Goal: Information Seeking & Learning: Learn about a topic

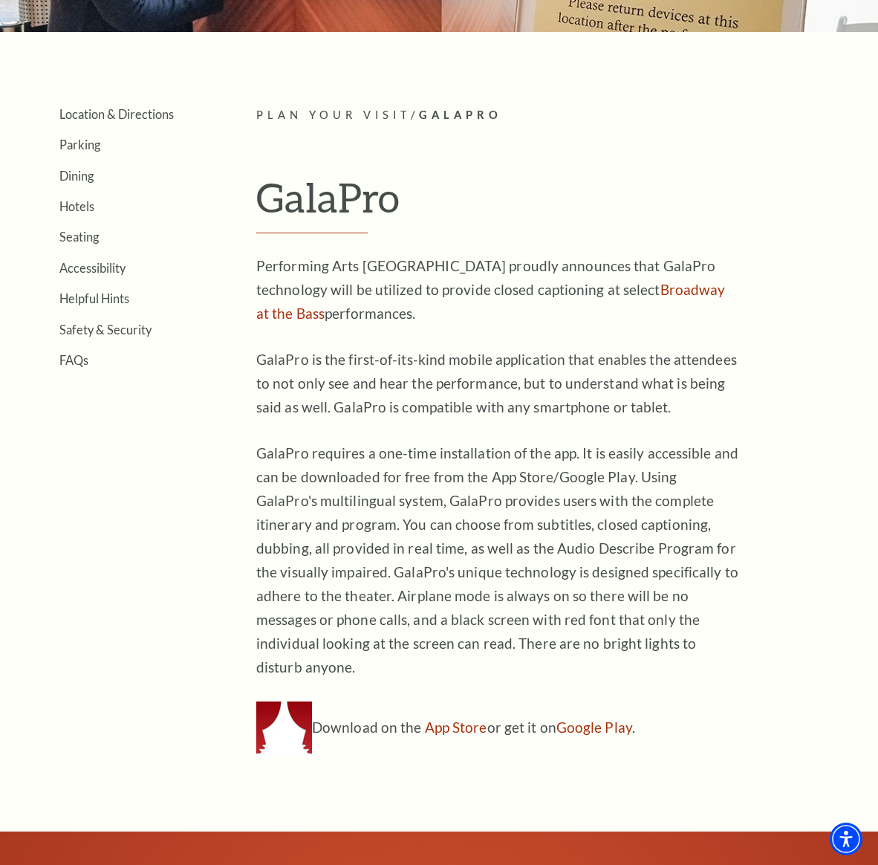
scroll to position [264, 0]
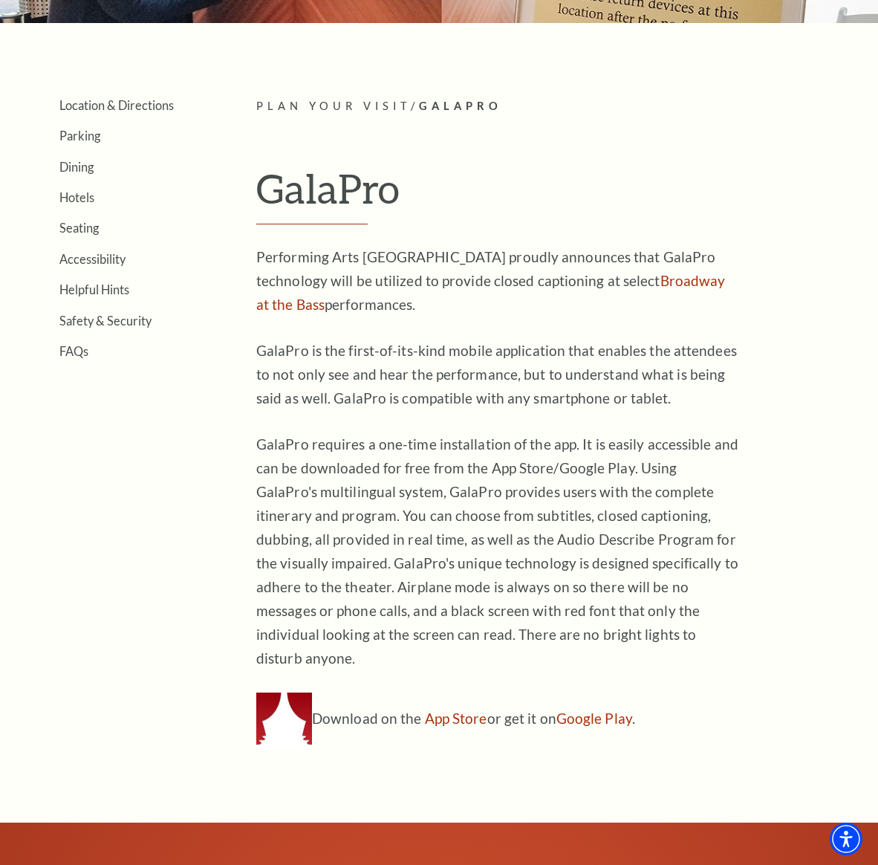
click at [413, 345] on p "GalaPro is the first-of-its-kind mobile application that enables the attendees …" at bounding box center [497, 374] width 483 height 71
click at [330, 354] on p "GalaPro is the first-of-its-kind mobile application that enables the attendees …" at bounding box center [497, 374] width 483 height 71
click at [316, 512] on p "GalaPro requires a one-time installation of the app. It is easily accessible an…" at bounding box center [497, 551] width 483 height 238
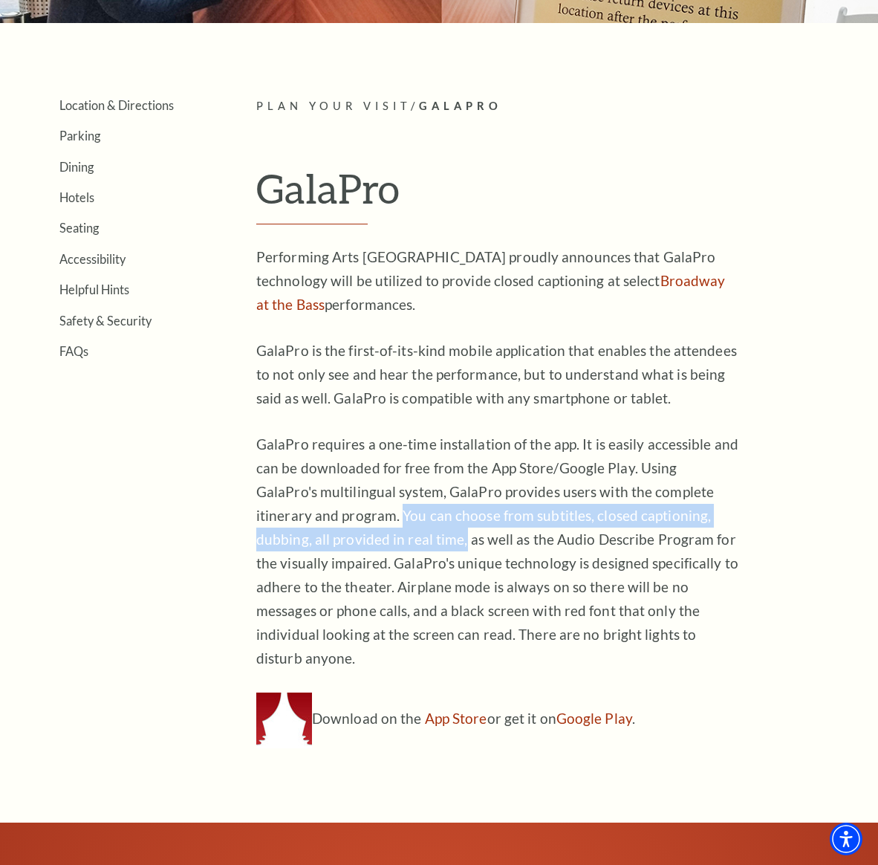
drag, startPoint x: 316, startPoint y: 512, endPoint x: 383, endPoint y: 544, distance: 73.4
click at [383, 544] on p "GalaPro requires a one-time installation of the app. It is easily accessible an…" at bounding box center [497, 551] width 483 height 238
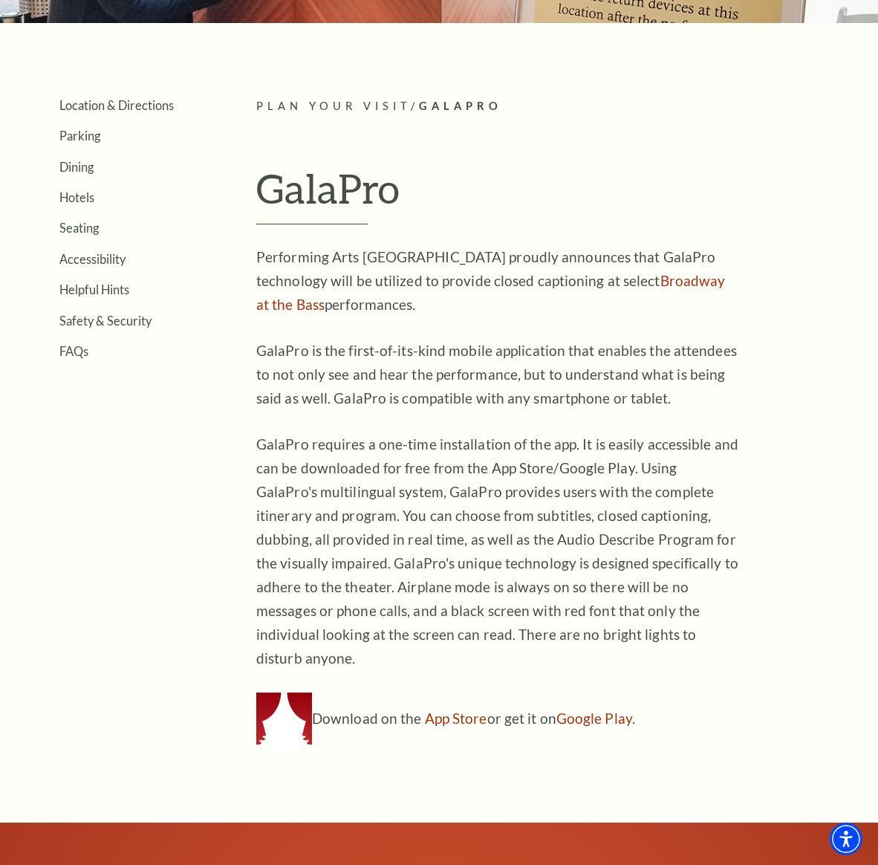
click at [212, 409] on div "Location & Directions Parking Dining Hotels Seating Accessibility Helpful Hints…" at bounding box center [439, 422] width 848 height 651
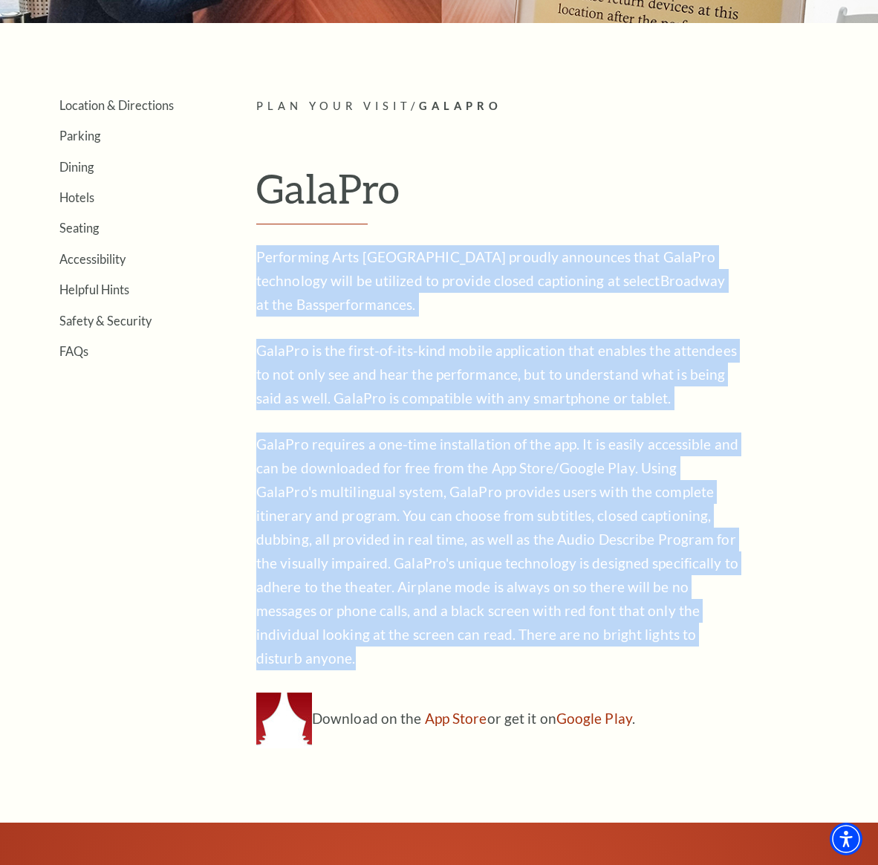
drag, startPoint x: 258, startPoint y: 256, endPoint x: 726, endPoint y: 628, distance: 598.9
click at [726, 628] on div "Performing Arts Fort Worth proudly announces that GalaPro technology will be ut…" at bounding box center [497, 496] width 483 height 503
copy div "Performing Arts Fort Worth proudly announces that GalaPro technology will be ut…"
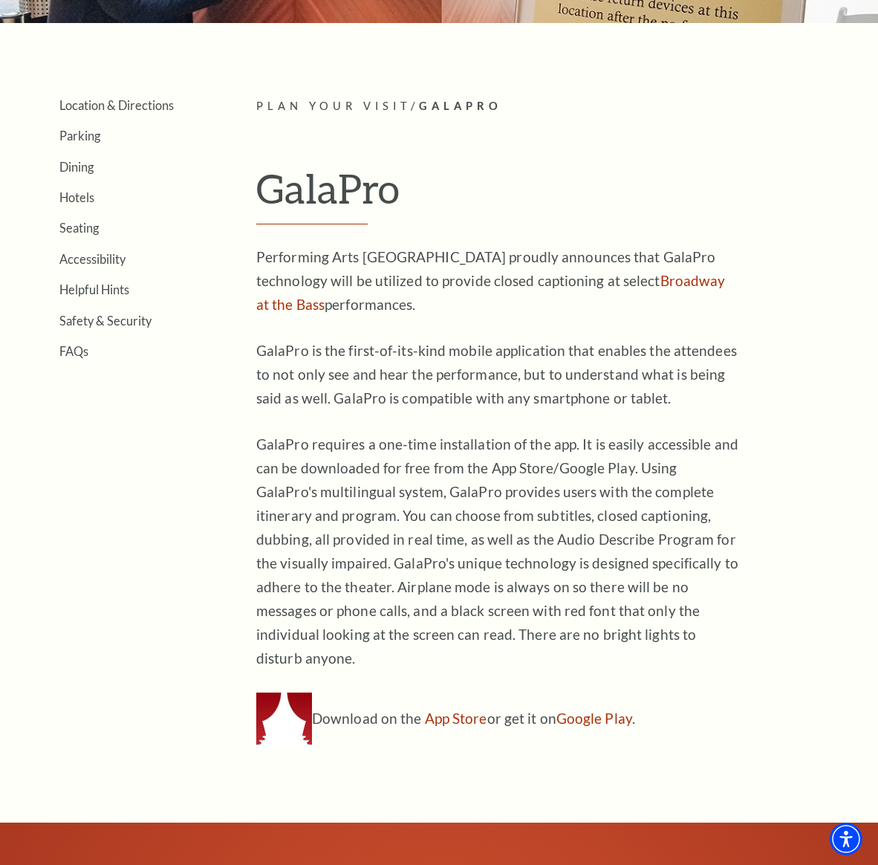
click at [244, 195] on div "Location & Directions Parking Dining Hotels Seating Accessibility Helpful Hints…" at bounding box center [439, 422] width 848 height 651
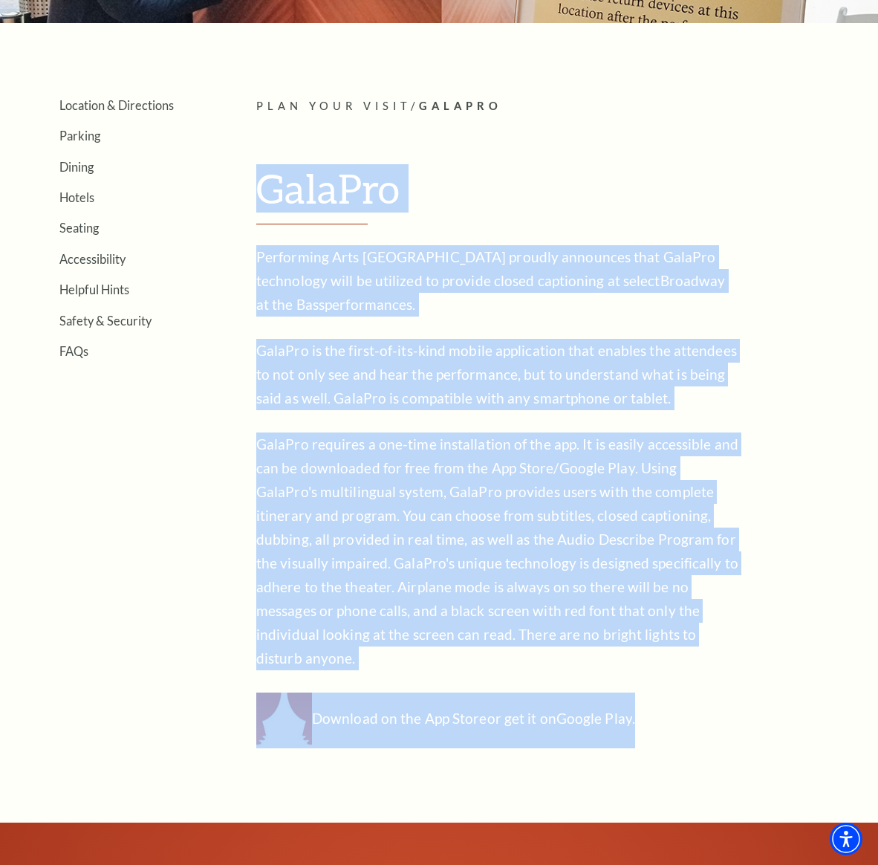
drag, startPoint x: 255, startPoint y: 186, endPoint x: 723, endPoint y: 707, distance: 700.6
click at [723, 707] on div "Location & Directions Parking Dining Hotels Seating Accessibility Helpful Hints…" at bounding box center [439, 422] width 848 height 651
copy article "GalaPro Performing Arts Fort Worth proudly announces that GalaPro technology wi…"
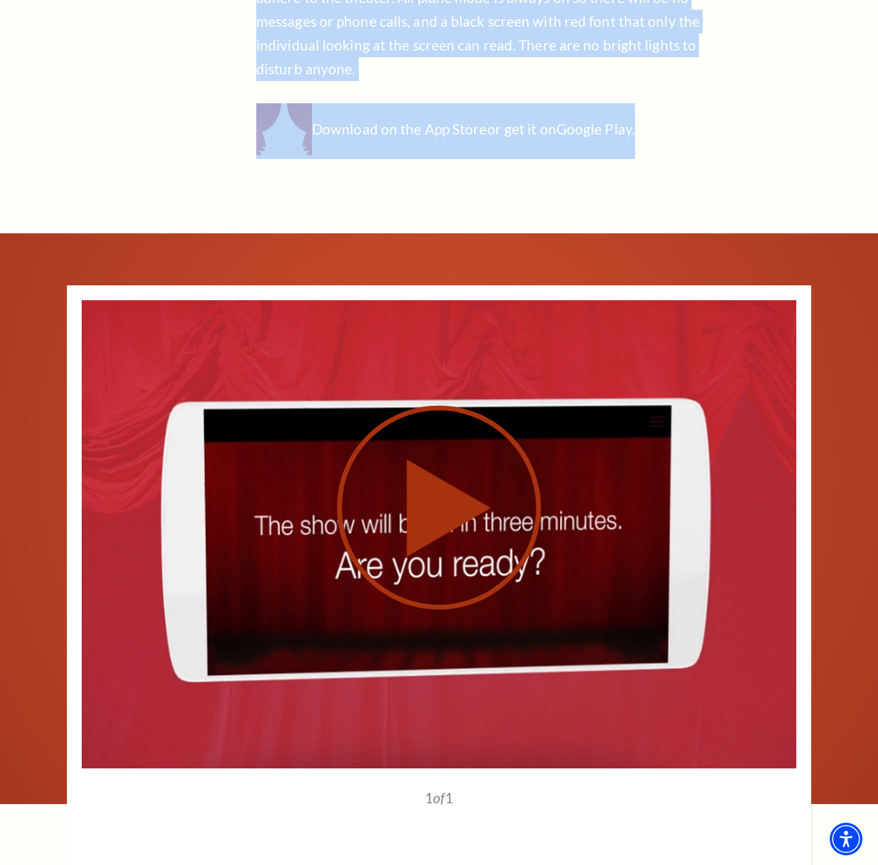
scroll to position [1005, 0]
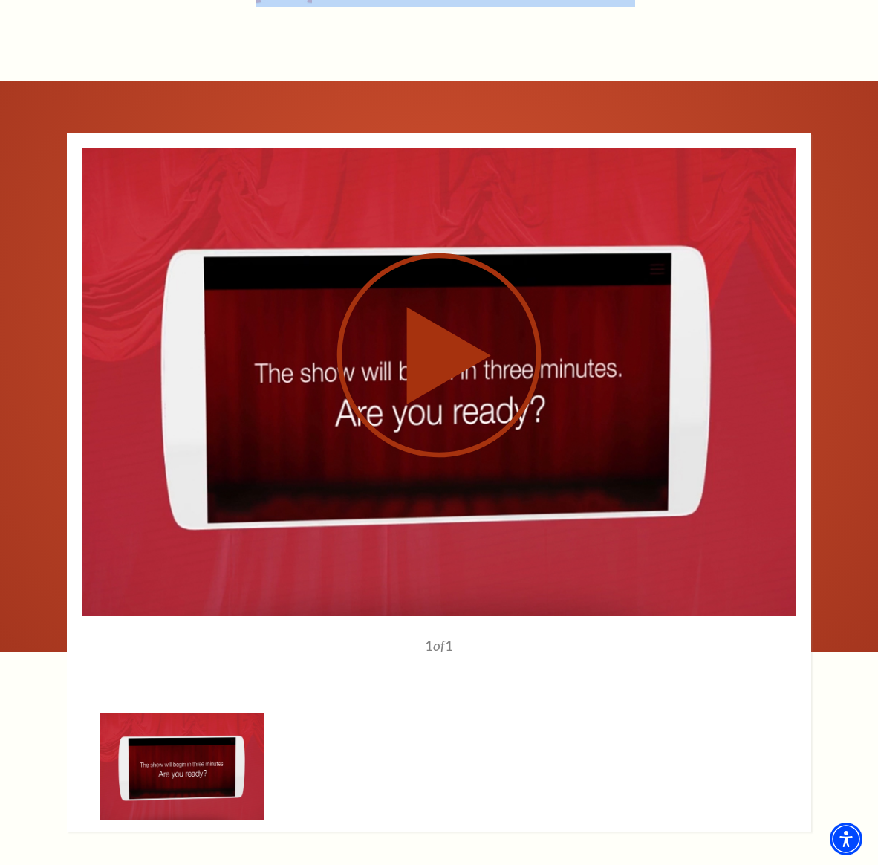
click at [452, 344] on use at bounding box center [439, 355] width 204 height 204
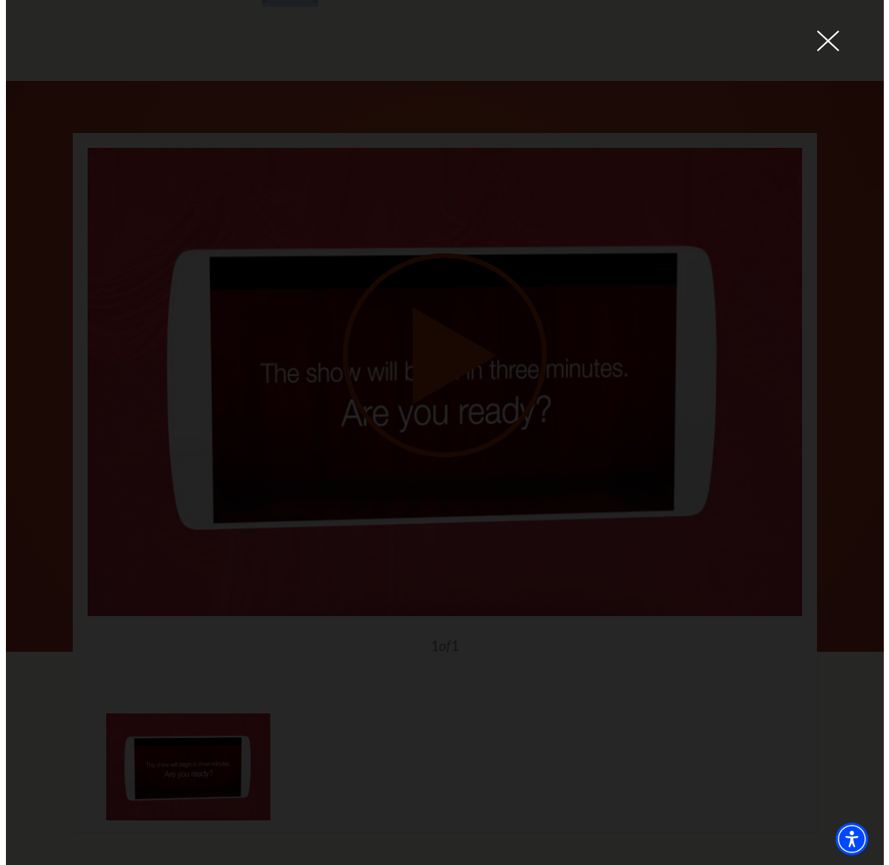
scroll to position [1007, 0]
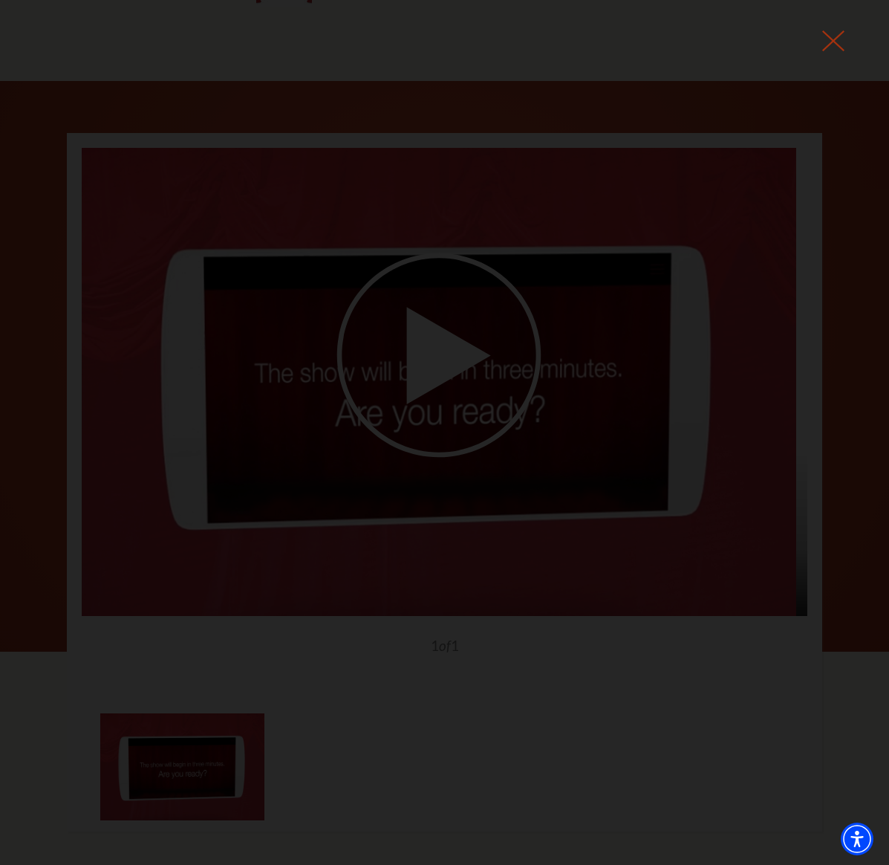
click at [832, 38] on icon at bounding box center [833, 41] width 22 height 22
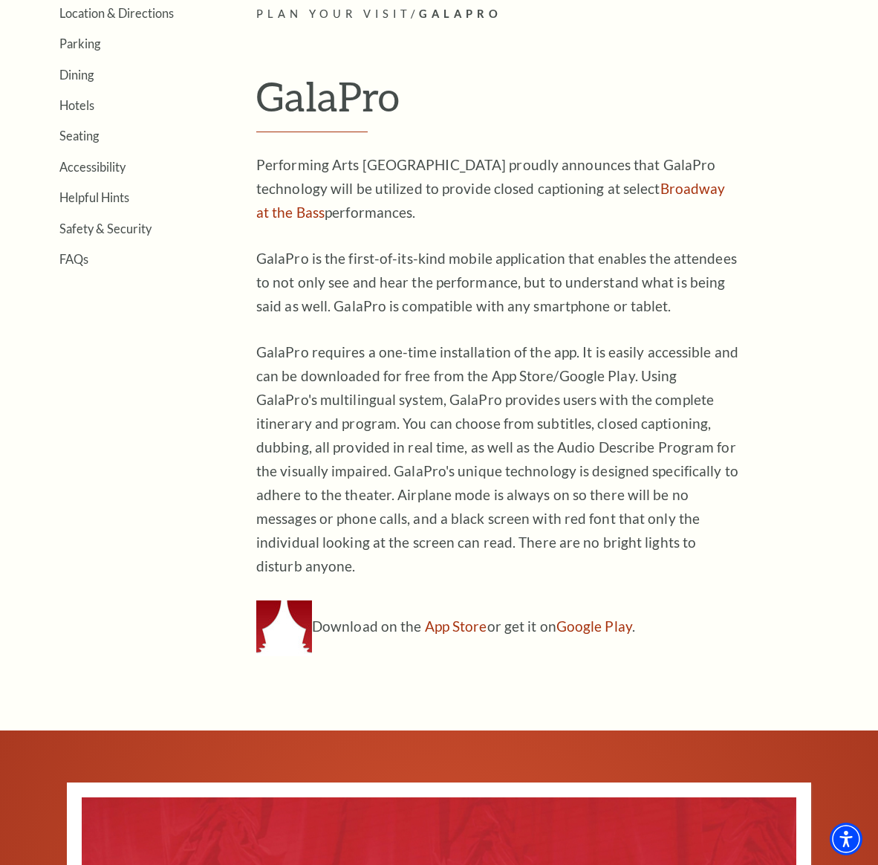
scroll to position [331, 0]
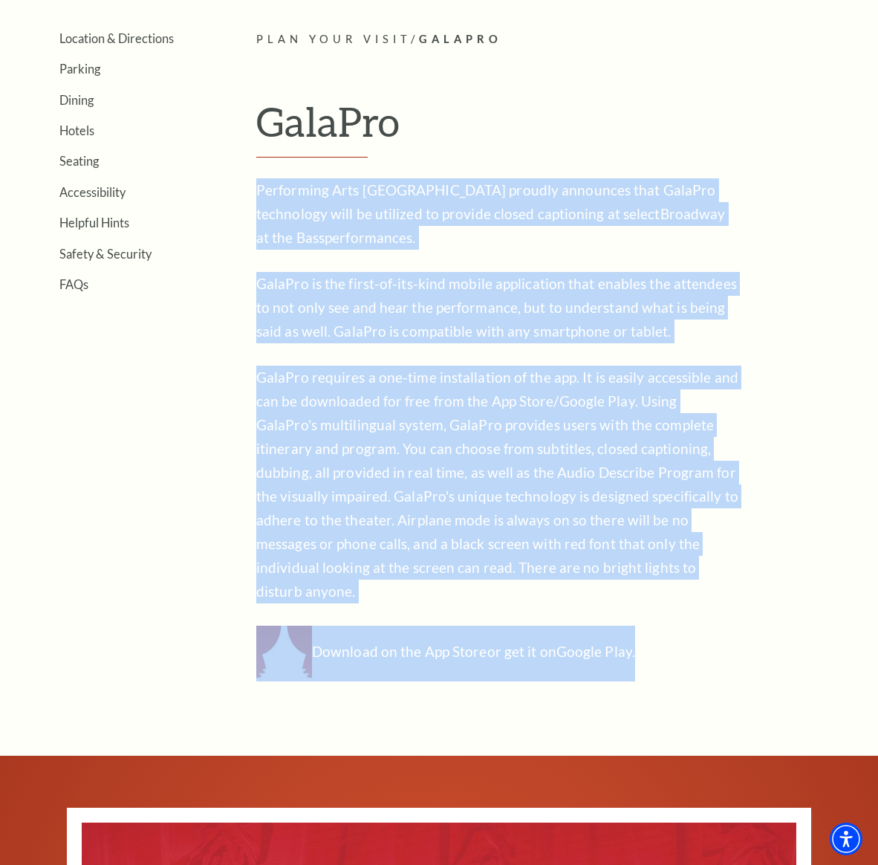
drag, startPoint x: 256, startPoint y: 188, endPoint x: 748, endPoint y: 640, distance: 668.7
click at [748, 640] on article "Plan Your Visit / Galapro GalaPro Performing Arts Fort Worth proudly announces …" at bounding box center [559, 355] width 607 height 651
copy div "Performing Arts Fort Worth proudly announces that GalaPro technology will be ut…"
click at [745, 288] on article "Plan Your Visit / Galapro GalaPro Performing Arts Fort Worth proudly announces …" at bounding box center [559, 355] width 607 height 651
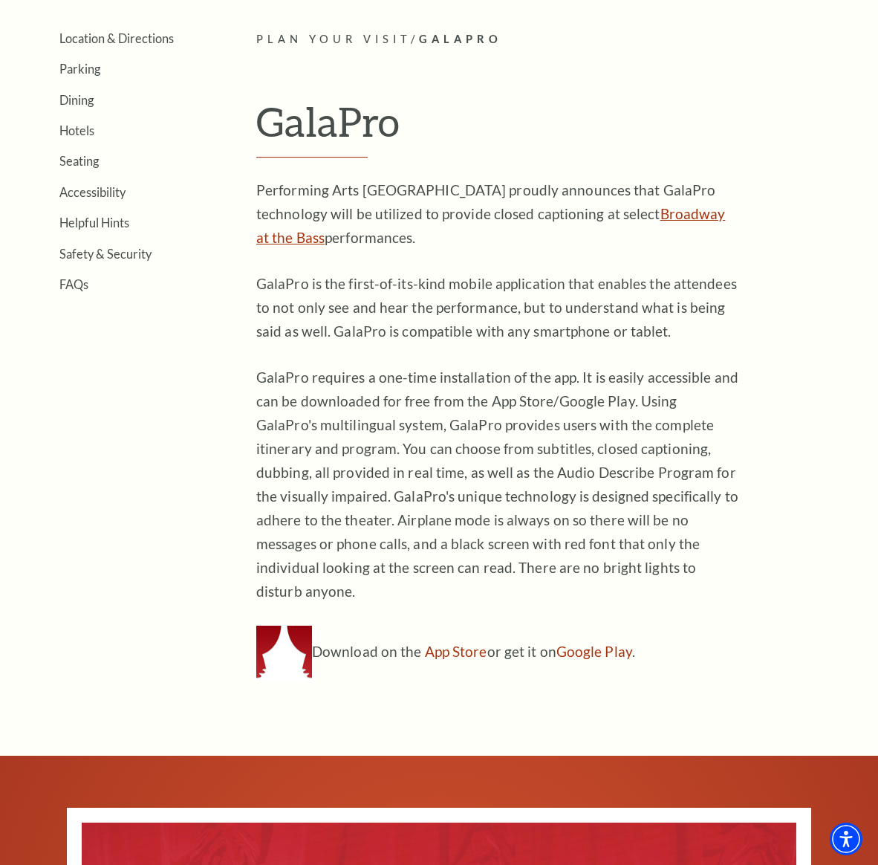
click at [609, 216] on link "Broadway at the Bass" at bounding box center [490, 225] width 469 height 41
click at [448, 642] on link "App Store" at bounding box center [456, 650] width 62 height 17
click at [593, 642] on link "Google Play" at bounding box center [594, 650] width 76 height 17
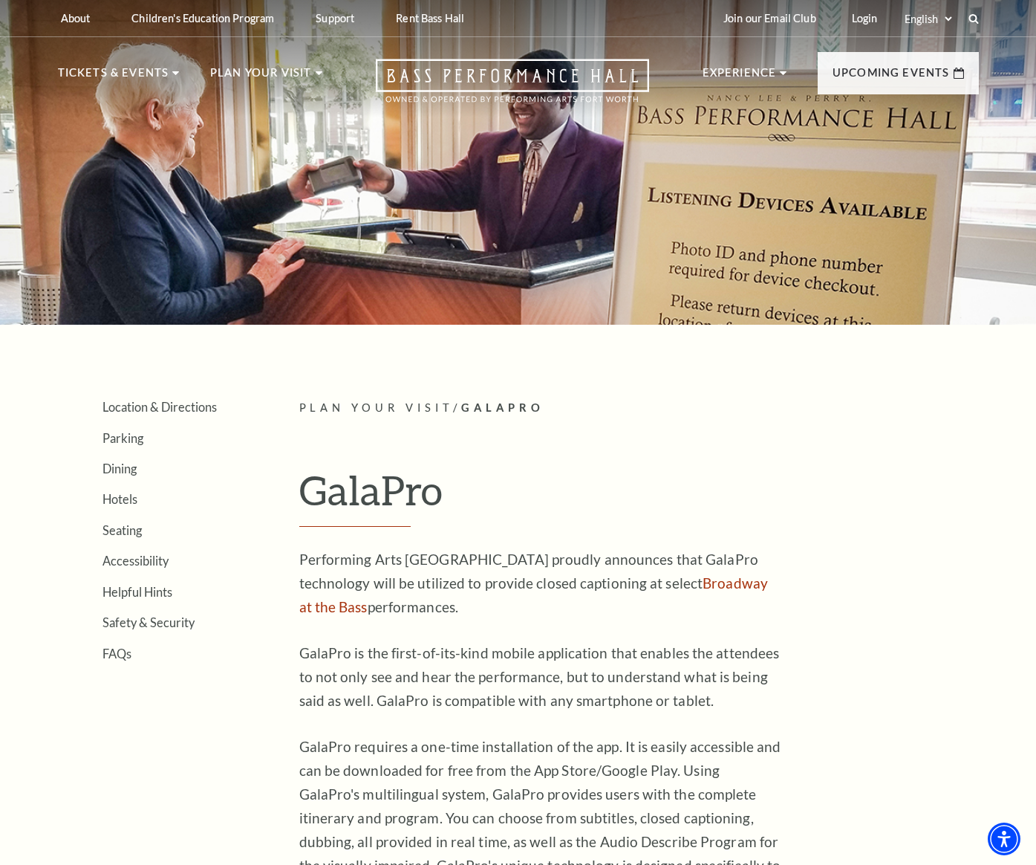
scroll to position [333, 0]
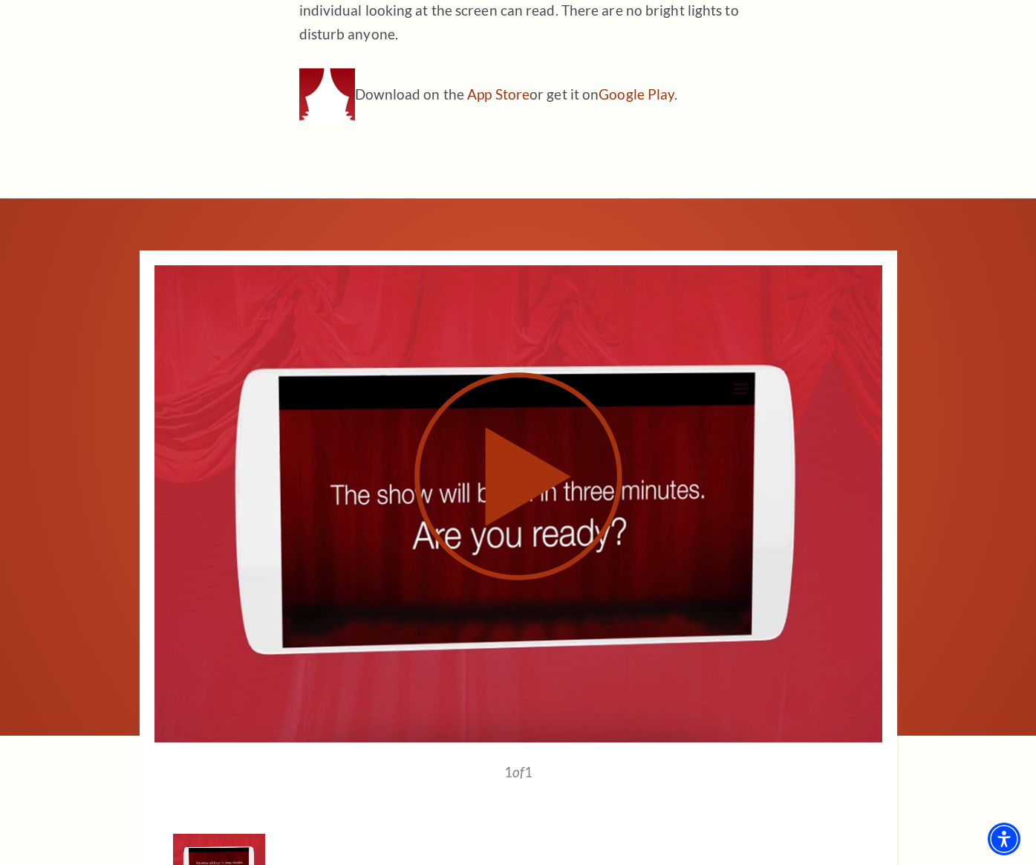
click at [518, 424] on use at bounding box center [518, 476] width 208 height 208
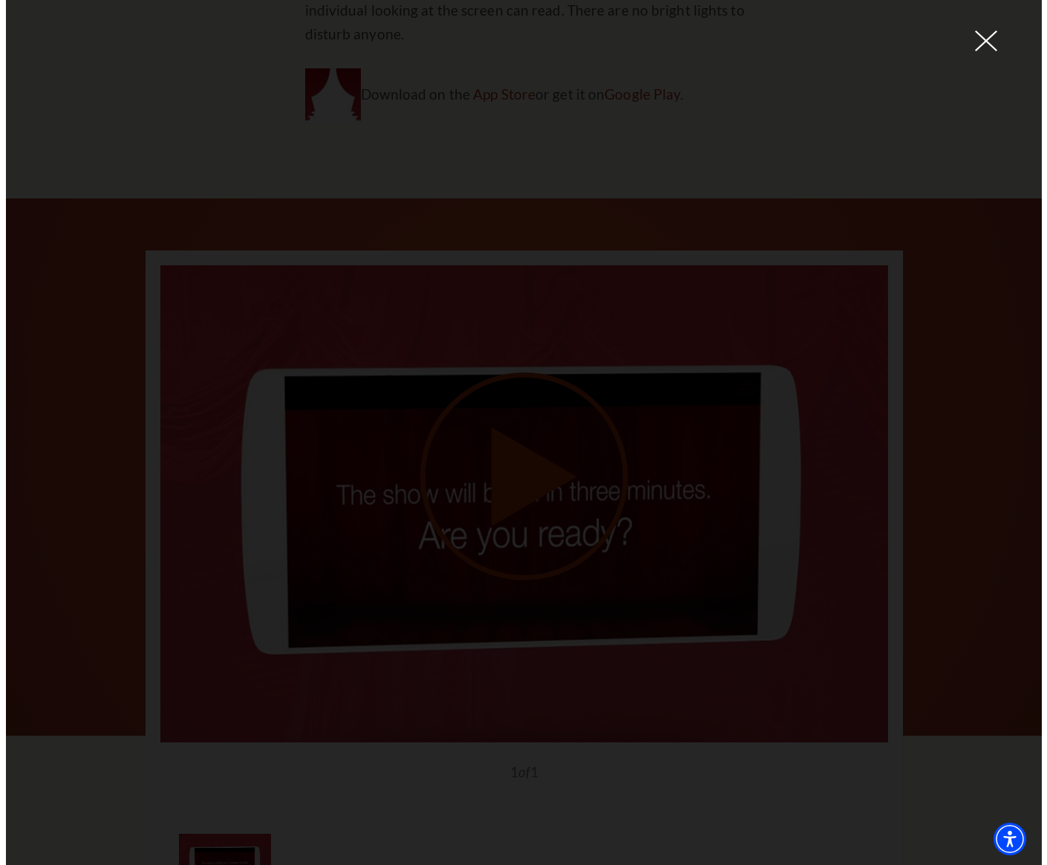
scroll to position [928, 0]
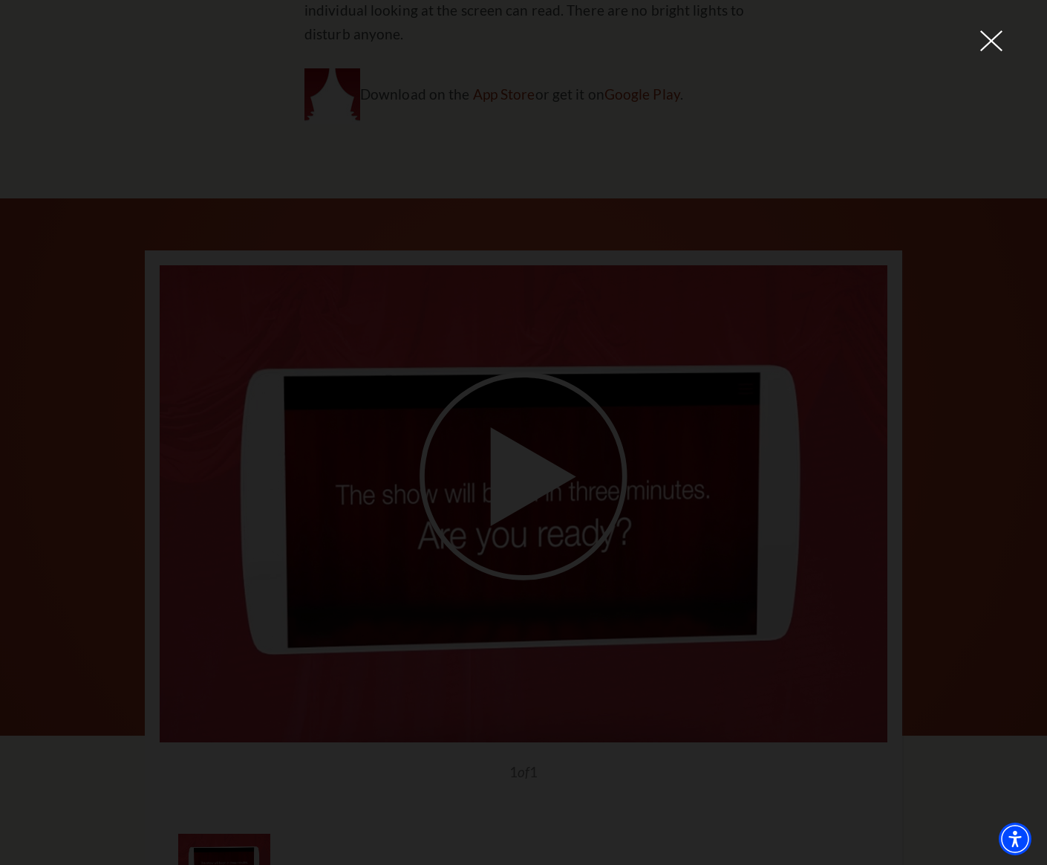
click at [73, 628] on div at bounding box center [523, 432] width 1047 height 865
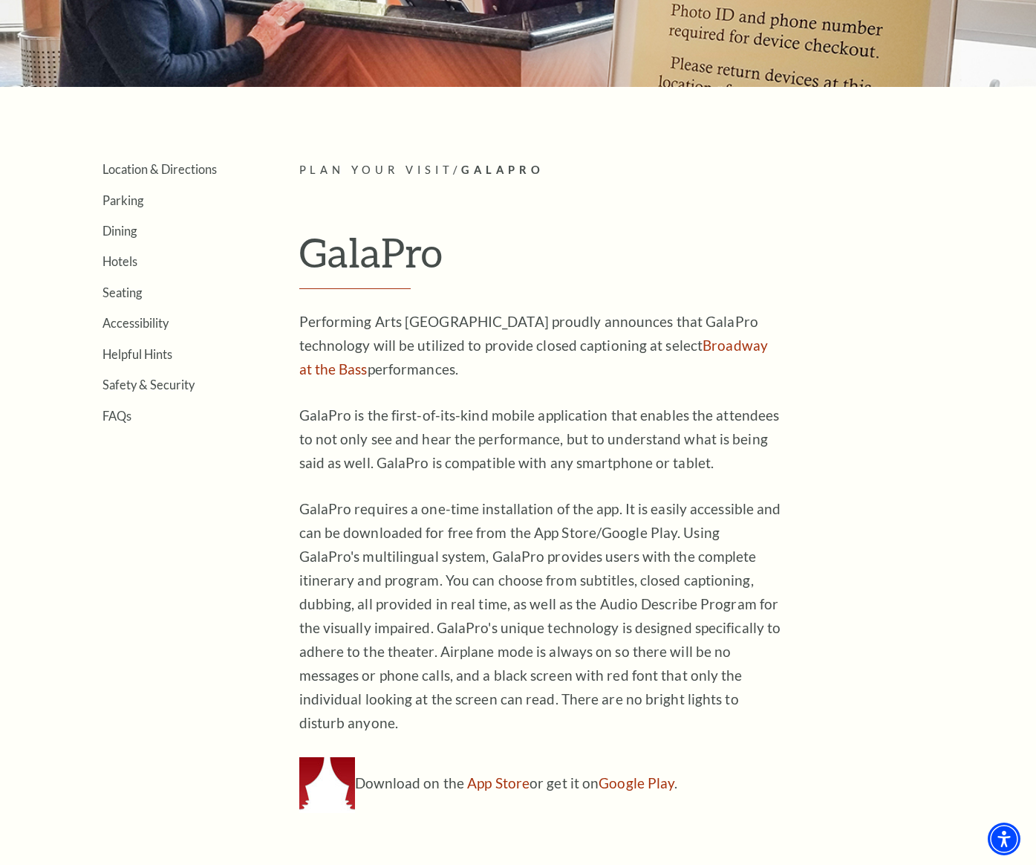
scroll to position [314, 0]
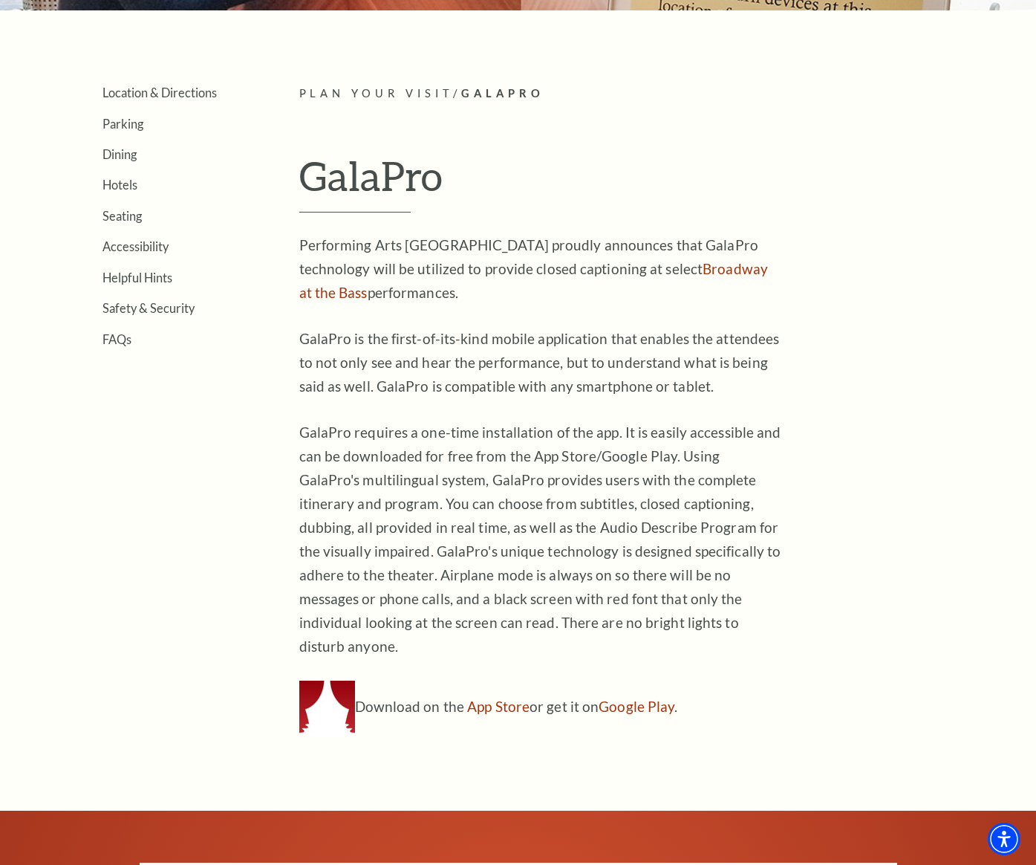
click at [467, 562] on p "GalaPro requires a one-time installation of the app. It is easily accessible an…" at bounding box center [540, 539] width 483 height 238
click at [691, 345] on p "GalaPro is the first-of-its-kind mobile application that enables the attendees …" at bounding box center [540, 362] width 483 height 71
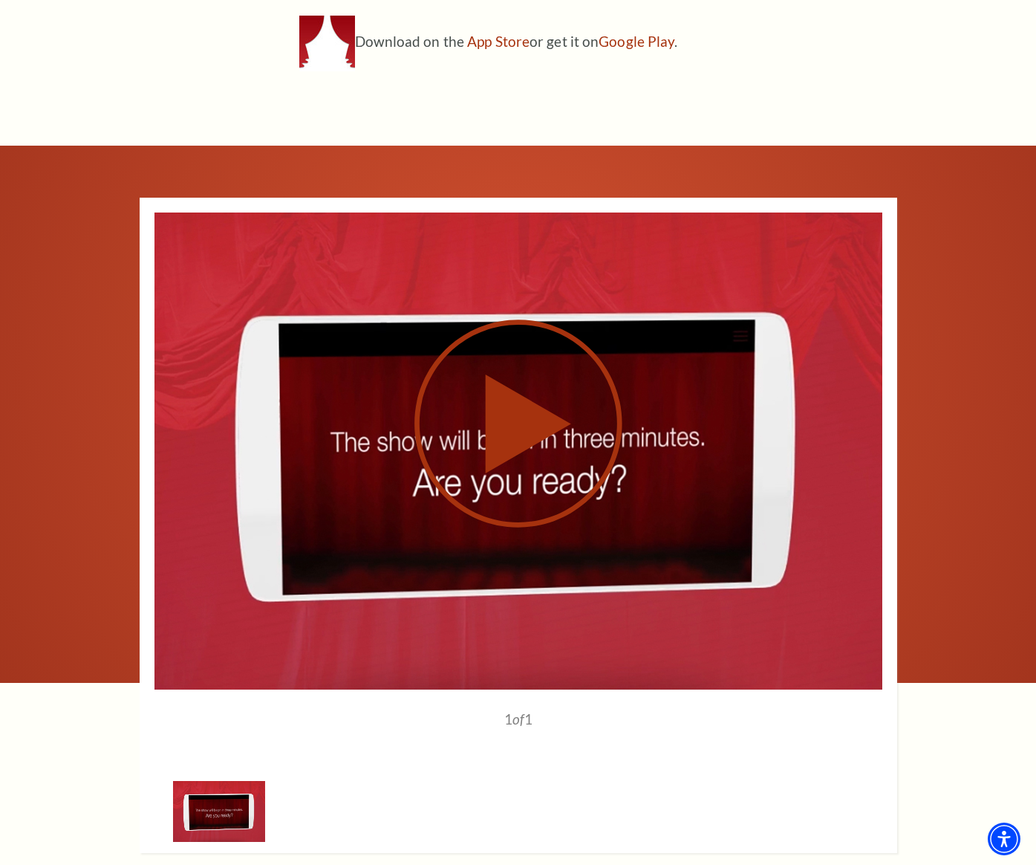
click at [498, 440] on use at bounding box center [518, 423] width 208 height 208
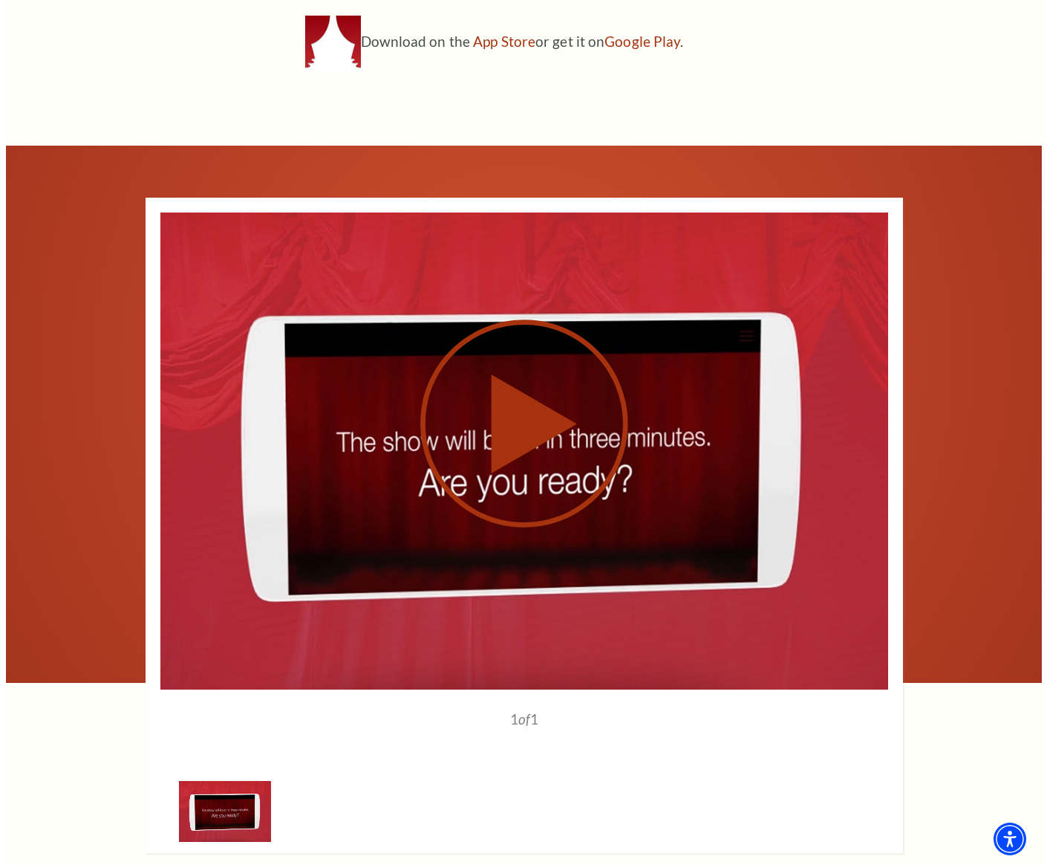
scroll to position [981, 0]
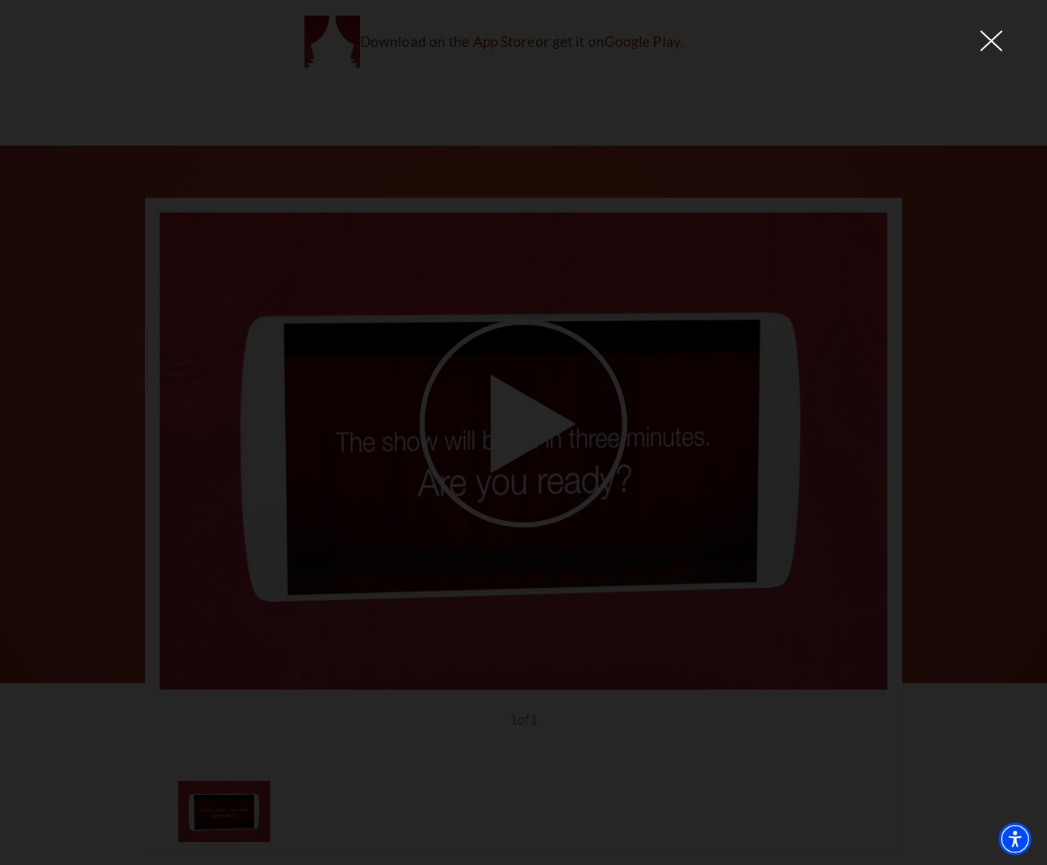
click at [967, 200] on div at bounding box center [523, 432] width 1047 height 865
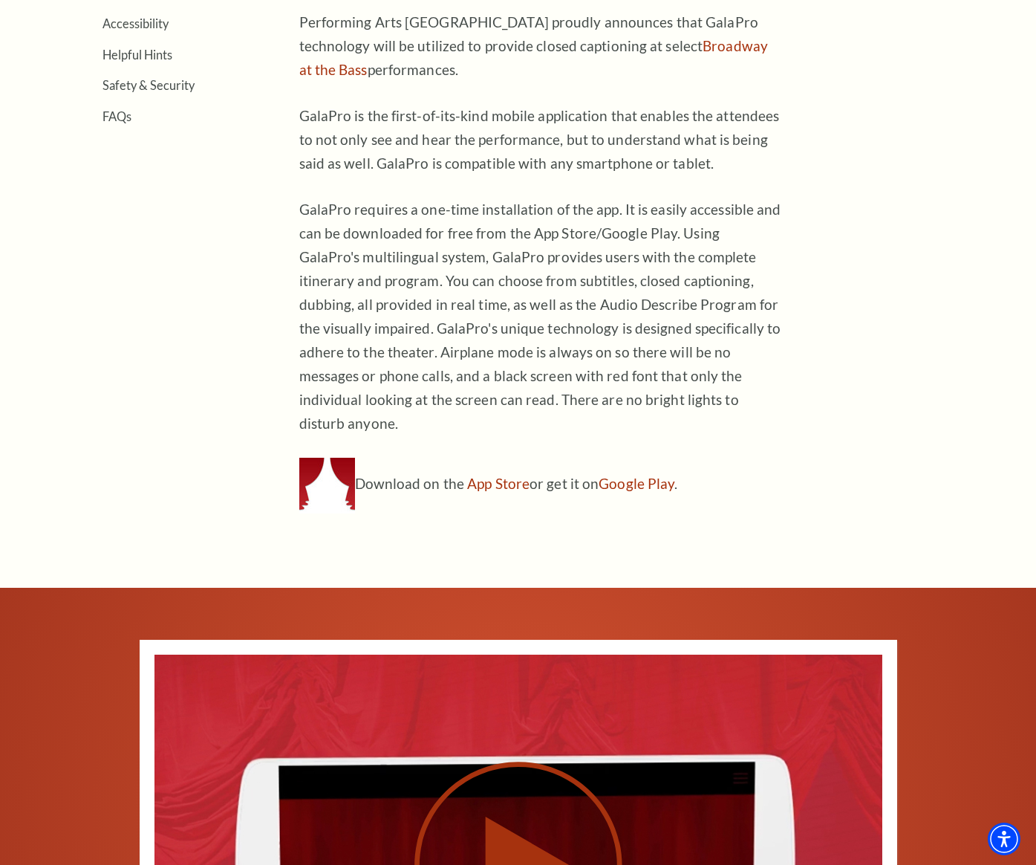
scroll to position [0, 0]
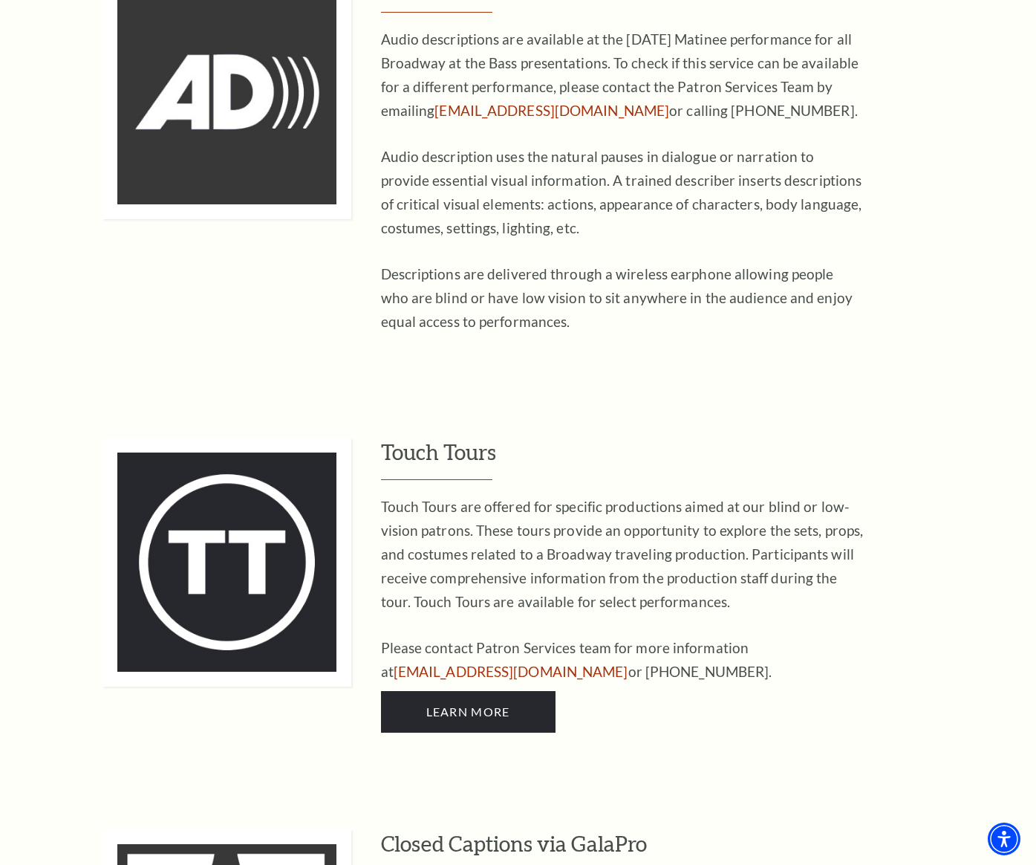
scroll to position [3160, 0]
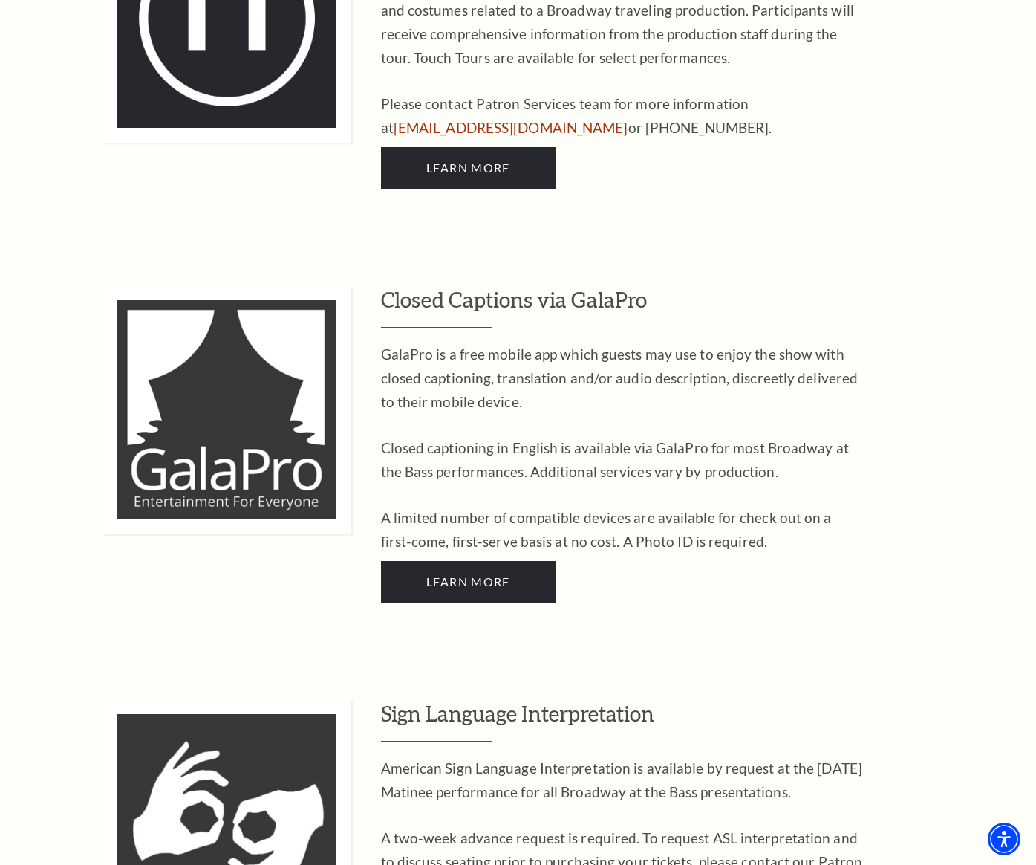
click at [440, 342] on p "GalaPro is a free mobile app which guests may use to enjoy the show with closed…" at bounding box center [622, 377] width 483 height 71
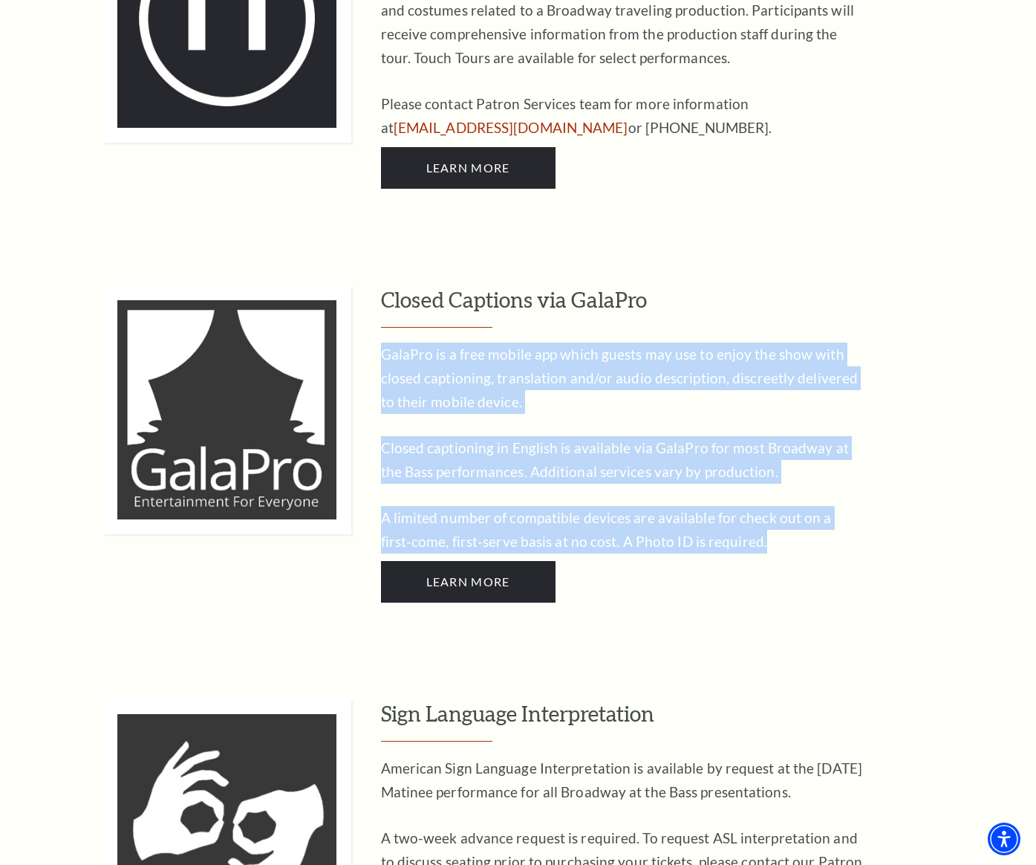
drag, startPoint x: 380, startPoint y: 307, endPoint x: 854, endPoint y: 492, distance: 509.4
click at [854, 492] on div "Closed Captions via GalaPro GalaPro is a free mobile app which guests may use t…" at bounding box center [540, 443] width 876 height 317
copy div "GalaPro is a free mobile app which guests may use to enjoy the show with closed…"
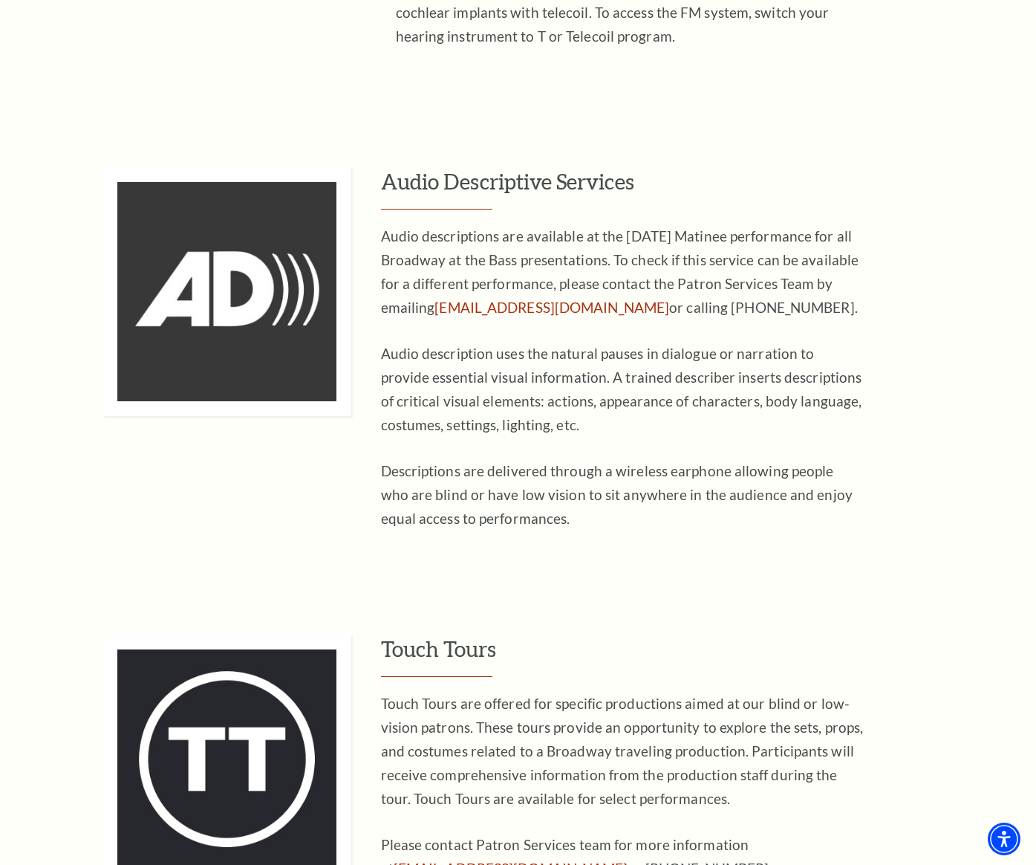
scroll to position [2496, 0]
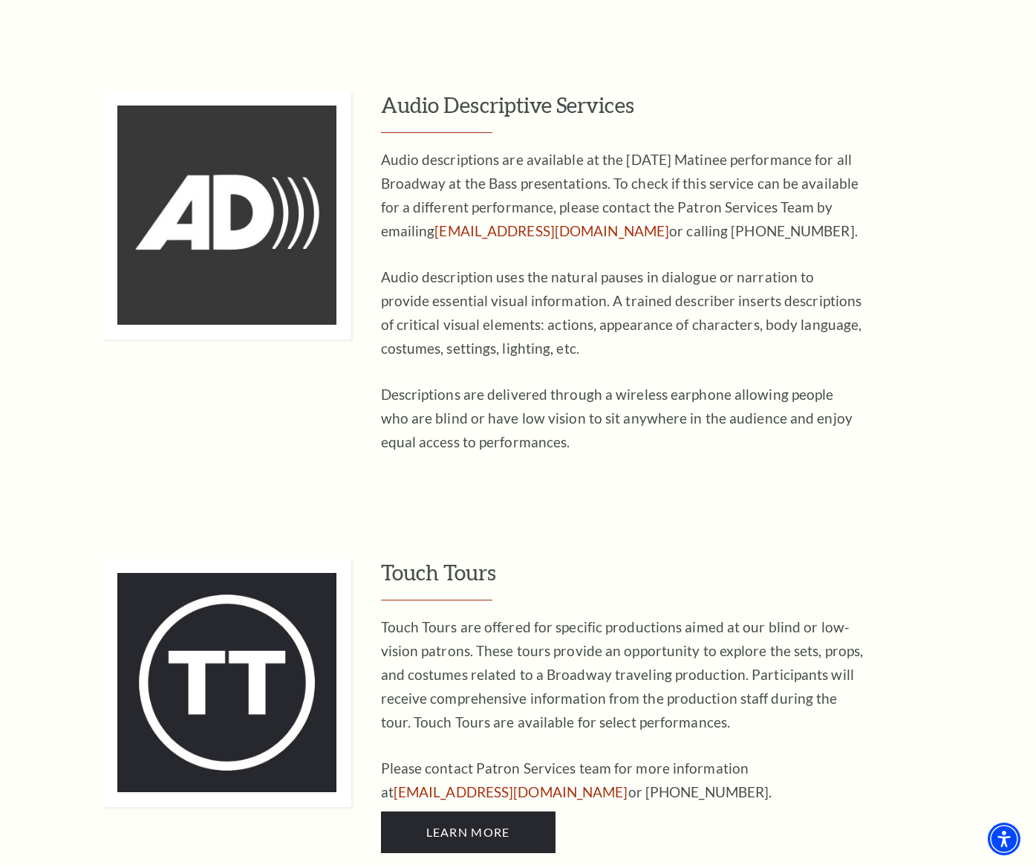
click at [710, 383] on p "Descriptions are delivered through a wireless earphone allowing people who are …" at bounding box center [622, 418] width 483 height 71
